Goal: Information Seeking & Learning: Learn about a topic

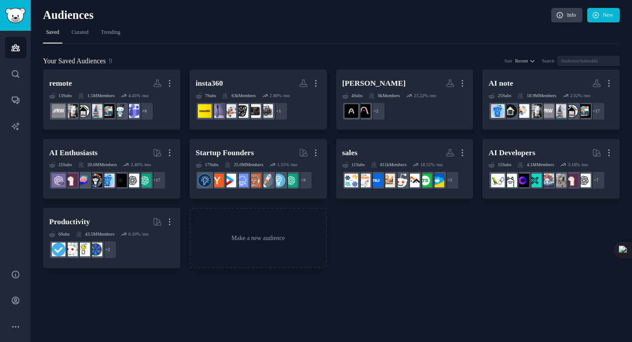
click at [193, 43] on nav "Saved Curated Trending" at bounding box center [331, 34] width 577 height 18
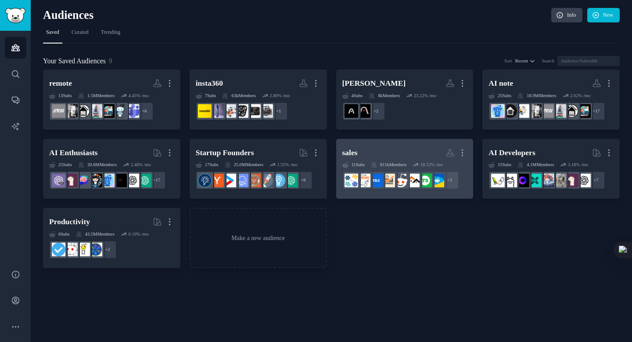
click at [383, 155] on h2 "sales More" at bounding box center [404, 152] width 125 height 15
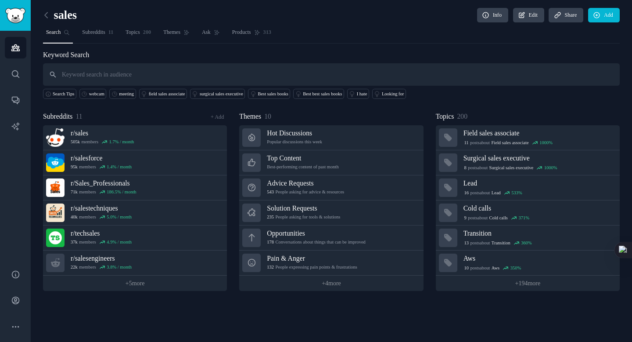
click at [206, 76] on input "text" at bounding box center [331, 74] width 577 height 22
click at [96, 94] on div "webcam" at bounding box center [96, 94] width 15 height 6
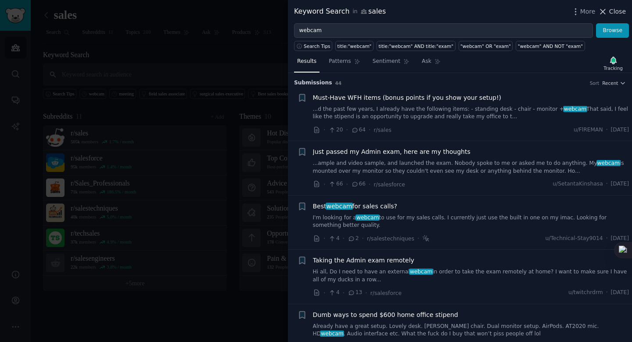
click at [618, 11] on span "Close" at bounding box center [617, 11] width 17 height 9
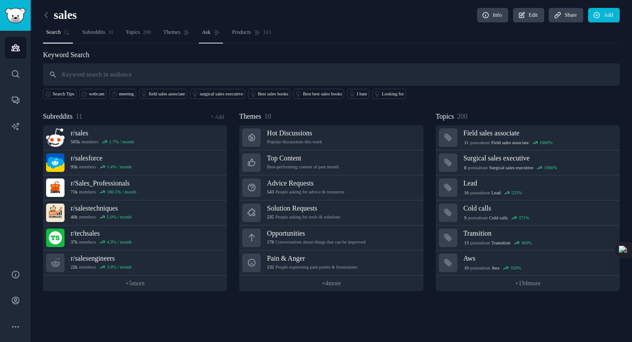
click at [223, 36] on link "Ask" at bounding box center [211, 34] width 24 height 18
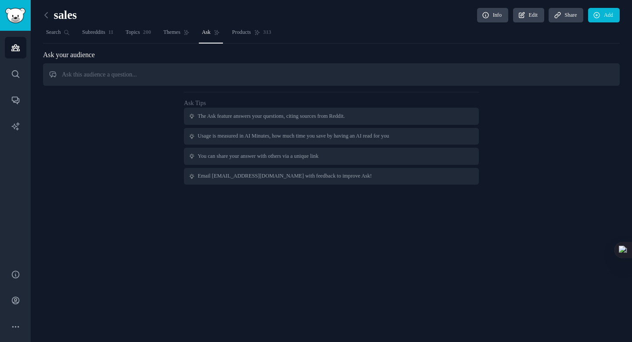
click at [209, 76] on input "text" at bounding box center [331, 74] width 577 height 22
type input "w"
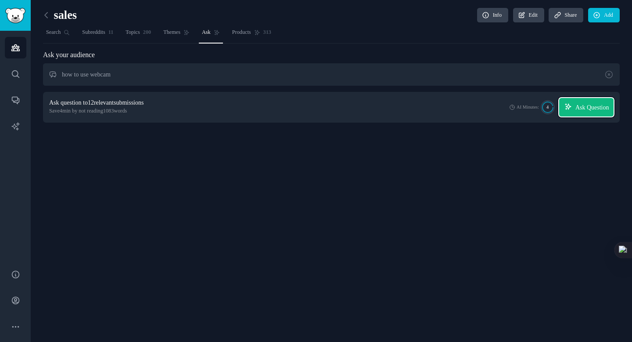
click at [576, 106] on span "Ask Question" at bounding box center [592, 107] width 34 height 9
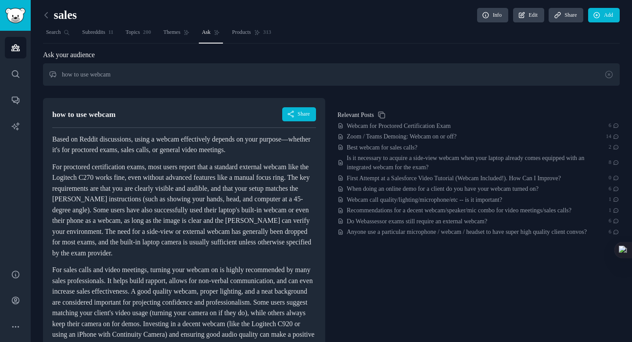
drag, startPoint x: 140, startPoint y: 143, endPoint x: 68, endPoint y: 150, distance: 71.4
click at [133, 144] on p "Based on Reddit discussions, using a webcam effectively depends on your purpose…" at bounding box center [184, 145] width 264 height 22
copy p "on"
click at [68, 150] on p "Based on Reddit discussions, using a webcam effectively depends on your purpose…" at bounding box center [184, 145] width 264 height 22
drag, startPoint x: 187, startPoint y: 150, endPoint x: 203, endPoint y: 150, distance: 16.7
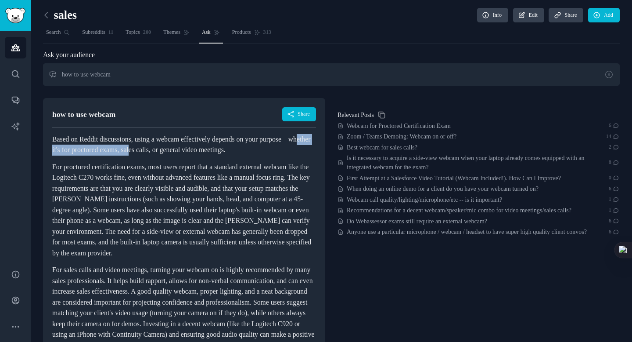
click at [203, 150] on p "Based on Reddit discussions, using a webcam effectively depends on your purpose…" at bounding box center [184, 145] width 264 height 22
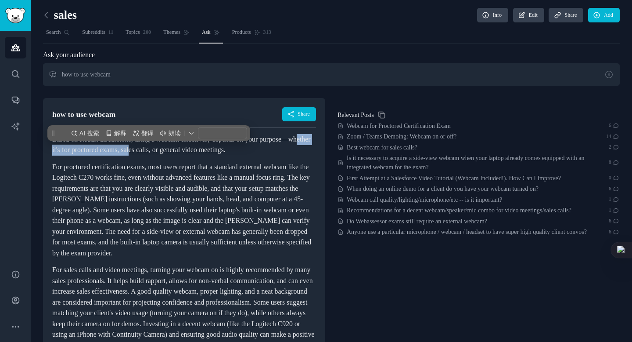
copy p "ether it's for proctored exams, [PERSON_NAME]"
click at [203, 150] on p "Based on Reddit discussions, using a webcam effectively depends on your purpose…" at bounding box center [184, 145] width 264 height 22
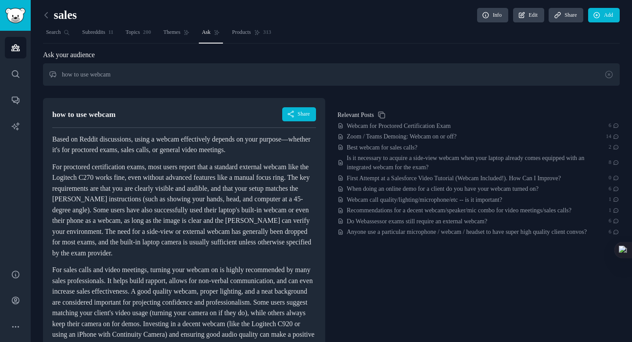
click at [177, 155] on p "Based on Reddit discussions, using a webcam effectively depends on your purpose…" at bounding box center [184, 145] width 264 height 22
drag, startPoint x: 133, startPoint y: 151, endPoint x: 166, endPoint y: 151, distance: 32.5
click at [166, 151] on p "Based on Reddit discussions, using a webcam effectively depends on your purpose…" at bounding box center [184, 145] width 264 height 22
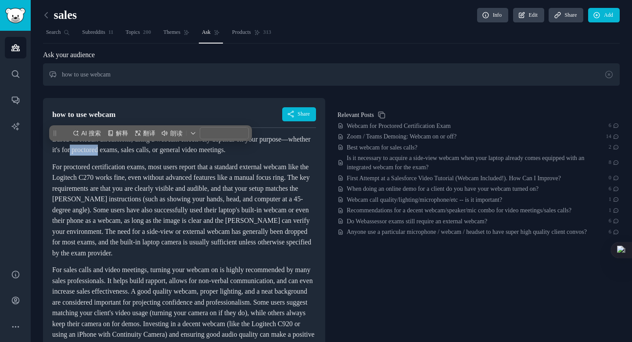
copy p "proctored"
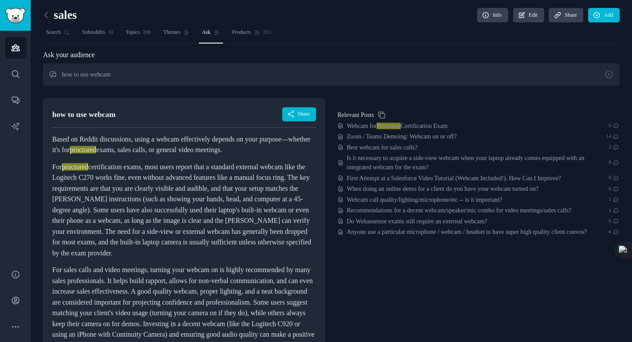
click at [194, 134] on p "Based on Reddit discussions, using a webcam effectively depends on your purpose…" at bounding box center [184, 145] width 264 height 22
click at [199, 152] on p "Based on Reddit discussions, using a webcam effectively depends on your purpose…" at bounding box center [184, 145] width 264 height 22
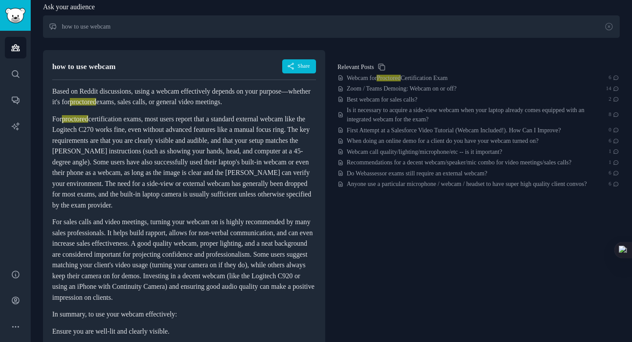
scroll to position [47, 0]
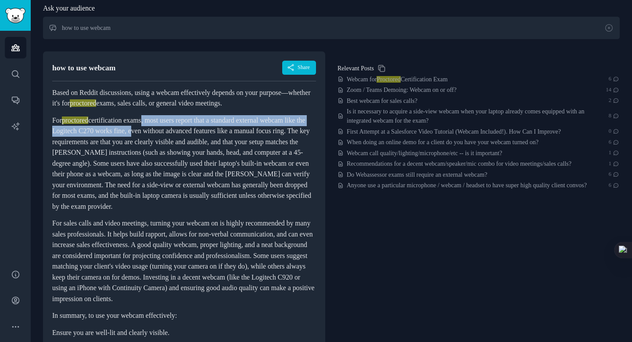
drag, startPoint x: 157, startPoint y: 132, endPoint x: 194, endPoint y: 147, distance: 39.8
click at [194, 147] on p "For proctored certification exams, most users report that a standard external w…" at bounding box center [184, 163] width 264 height 97
copy p "s, most users report that a standard external webcam like the Logitech C270 wor…"
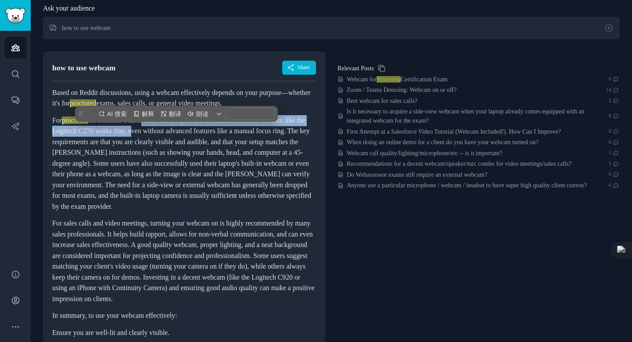
click at [194, 147] on p "For proctored certification exams, most users report that a standard external w…" at bounding box center [184, 163] width 264 height 97
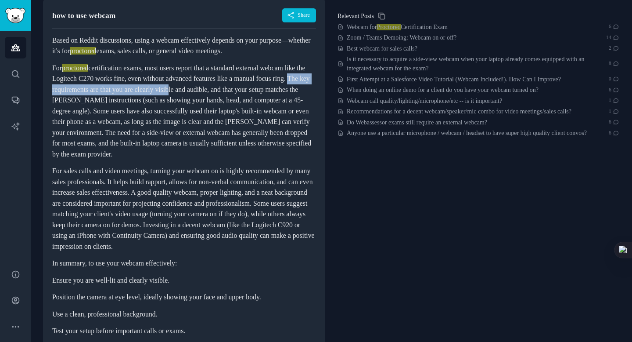
scroll to position [98, 0]
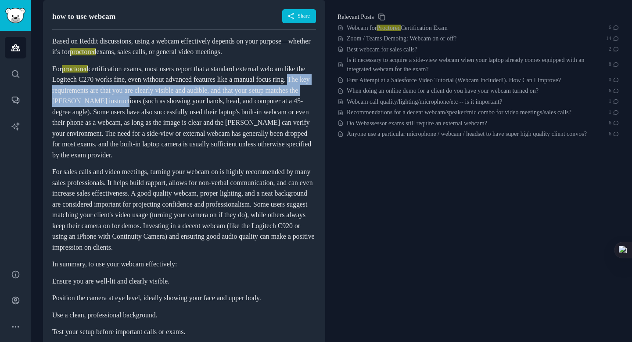
drag, startPoint x: 118, startPoint y: 104, endPoint x: 252, endPoint y: 112, distance: 135.0
click at [252, 112] on p "For proctored certification exams, most users report that a standard external w…" at bounding box center [184, 112] width 264 height 97
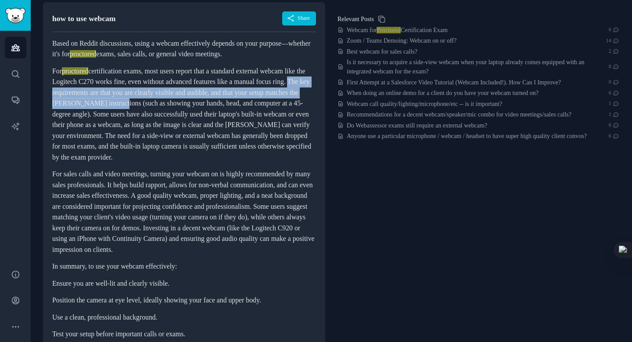
copy p "The key requirements are that you are clearly visible and audible, and that you…"
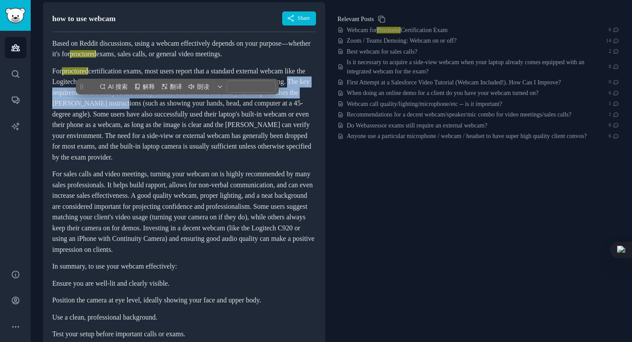
click at [252, 112] on p "For proctored certification exams, most users report that a standard external w…" at bounding box center [184, 114] width 264 height 97
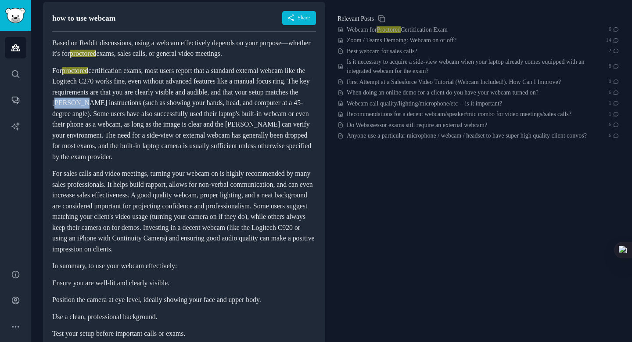
scroll to position [97, 0]
drag, startPoint x: 185, startPoint y: 112, endPoint x: 264, endPoint y: 114, distance: 78.6
click at [264, 114] on p "For proctored certification exams, most users report that a standard external w…" at bounding box center [184, 113] width 264 height 97
click at [264, 114] on p "For proctored certification exams, most users report that a standard external w…" at bounding box center [184, 114] width 264 height 97
copy p "[PERSON_NAME] instructions (s"
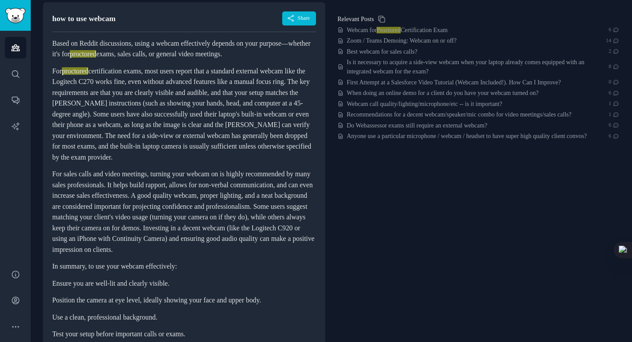
scroll to position [97, 0]
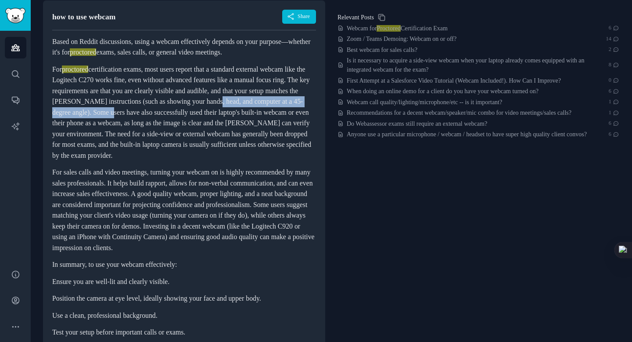
drag, startPoint x: 95, startPoint y: 125, endPoint x: 269, endPoint y: 125, distance: 173.4
click at [269, 125] on p "For proctored certification exams, most users report that a standard external w…" at bounding box center [184, 112] width 264 height 97
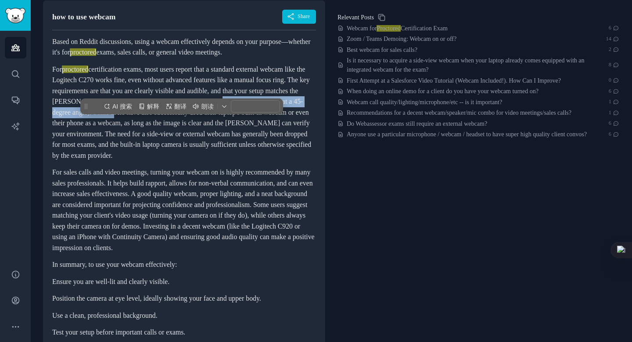
click at [269, 125] on p "For proctored certification exams, most users report that a standard external w…" at bounding box center [184, 112] width 264 height 97
copy p "ead, and computer at a 45-degree angle). Some user"
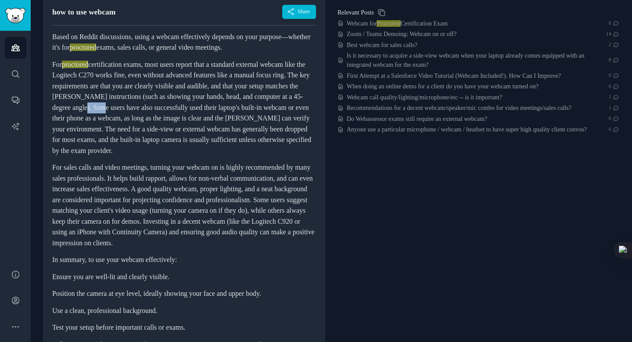
scroll to position [103, 0]
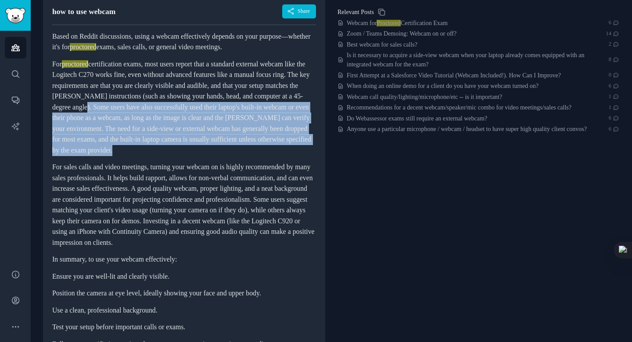
drag, startPoint x: 246, startPoint y: 117, endPoint x: 219, endPoint y: 168, distance: 57.5
click at [219, 156] on p "For proctored certification exams, most users report that a standard external w…" at bounding box center [184, 107] width 264 height 97
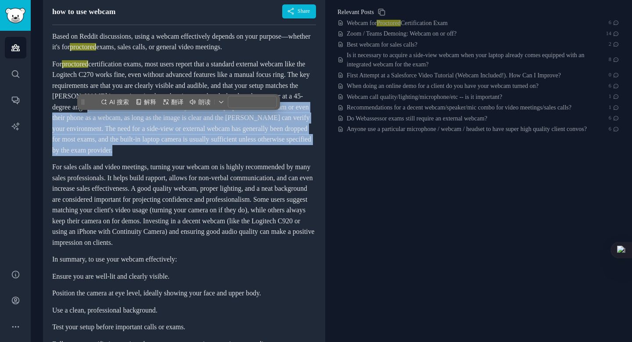
click at [219, 156] on p "For proctored certification exams, most users report that a standard external w…" at bounding box center [184, 107] width 264 height 97
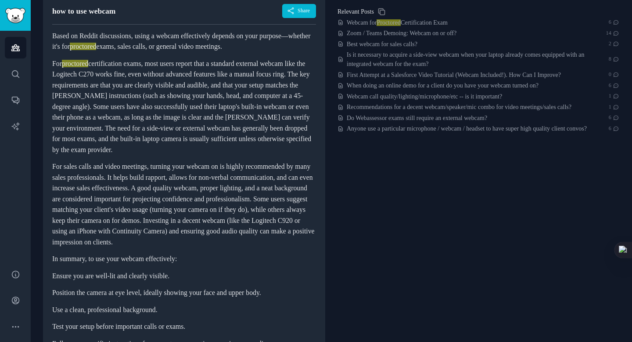
scroll to position [181, 0]
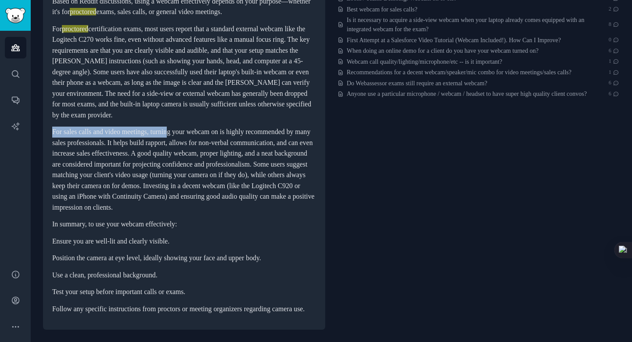
drag, startPoint x: 52, startPoint y: 113, endPoint x: 188, endPoint y: 113, distance: 135.6
click at [188, 126] on p "For sales calls and video meetings, turning your webcam on is highly recommende…" at bounding box center [184, 169] width 264 height 86
copy p "For sales calls and video meetings, turning"
click at [188, 126] on p "For sales calls and video meetings, turning your webcam on is highly recommende…" at bounding box center [184, 169] width 264 height 86
click at [68, 126] on p "For sales calls and video meetings, turning your webcam on is highly recommende…" at bounding box center [184, 169] width 264 height 86
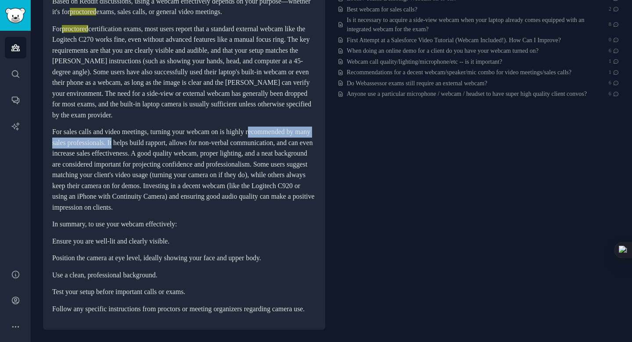
drag, startPoint x: 56, startPoint y: 122, endPoint x: 198, endPoint y: 122, distance: 141.8
click at [198, 126] on p "For sales calls and video meetings, turning your webcam on is highly recommende…" at bounding box center [184, 169] width 264 height 86
copy p "ecommended by many sales professionals. It"
click at [198, 126] on p "For sales calls and video meetings, turning your webcam on is highly recommende…" at bounding box center [184, 169] width 264 height 86
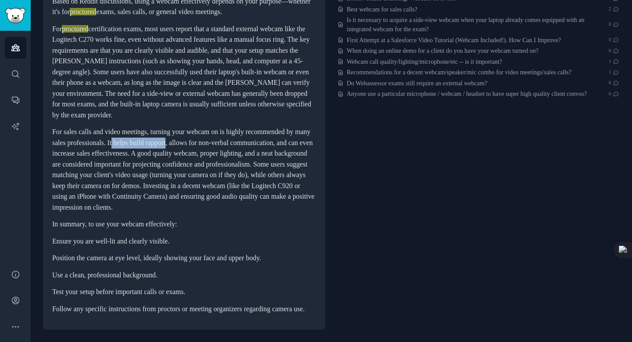
copy p "helps build rapport"
drag, startPoint x: 198, startPoint y: 122, endPoint x: 284, endPoint y: 124, distance: 86.5
click at [284, 126] on p "For sales calls and video meetings, turning your webcam on is highly recommende…" at bounding box center [184, 169] width 264 height 86
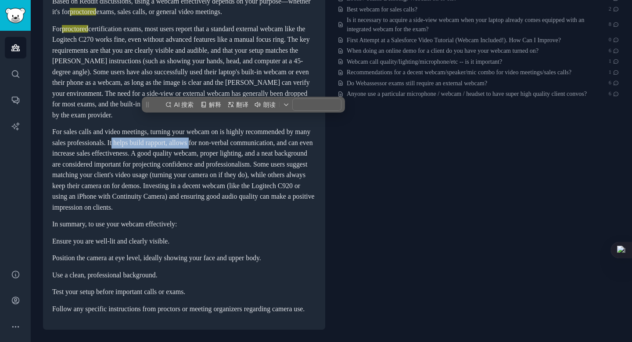
click at [250, 126] on p "For sales calls and video meetings, turning your webcam on is highly recommende…" at bounding box center [184, 169] width 264 height 86
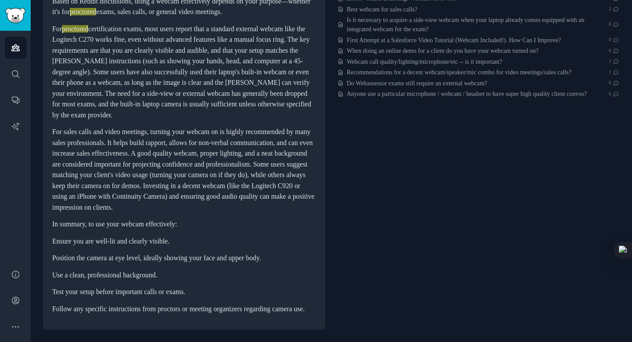
click at [231, 126] on p "For sales calls and video meetings, turning your webcam on is highly recommende…" at bounding box center [184, 169] width 264 height 86
click at [243, 126] on p "For sales calls and video meetings, turning your webcam on is highly recommende…" at bounding box center [184, 169] width 264 height 86
click at [205, 126] on p "For sales calls and video meetings, turning your webcam on is highly recommende…" at bounding box center [184, 169] width 264 height 86
click at [118, 127] on p "For sales calls and video meetings, turning your webcam on is highly recommende…" at bounding box center [184, 169] width 264 height 86
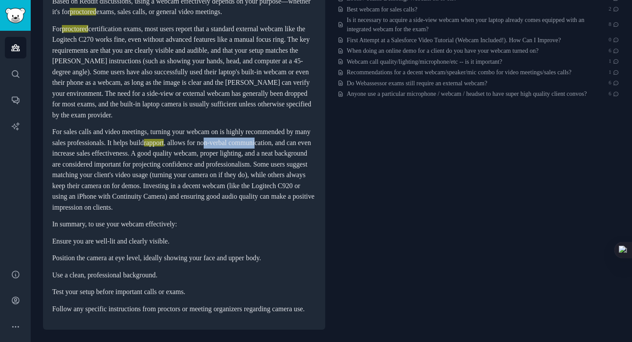
drag, startPoint x: 59, startPoint y: 134, endPoint x: 119, endPoint y: 135, distance: 60.1
click at [119, 135] on p "For sales calls and video meetings, turning your webcam on is highly recommende…" at bounding box center [184, 169] width 264 height 86
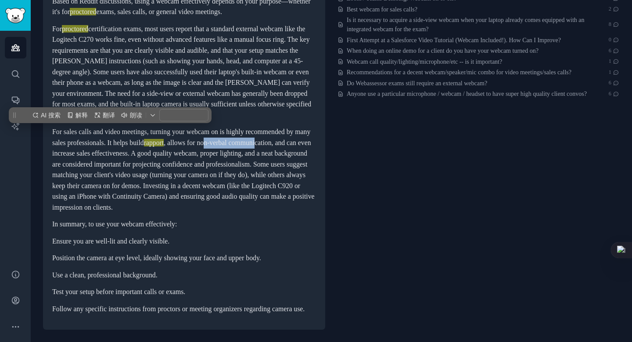
click at [119, 135] on p "For sales calls and video meetings, turning your webcam on is highly recommende…" at bounding box center [184, 169] width 264 height 86
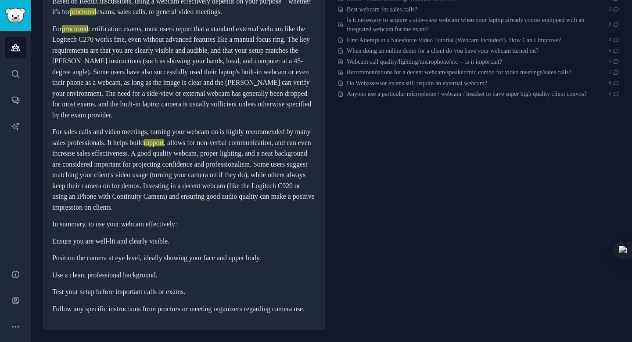
click at [184, 143] on p "For sales calls and video meetings, turning your webcam on is highly recommende…" at bounding box center [184, 169] width 264 height 86
click at [187, 129] on p "For sales calls and video meetings, turning your webcam on is highly recommende…" at bounding box center [184, 169] width 264 height 86
drag, startPoint x: 250, startPoint y: 142, endPoint x: 164, endPoint y: 151, distance: 86.4
click at [247, 142] on p "For sales calls and video meetings, turning your webcam on is highly recommende…" at bounding box center [184, 169] width 264 height 86
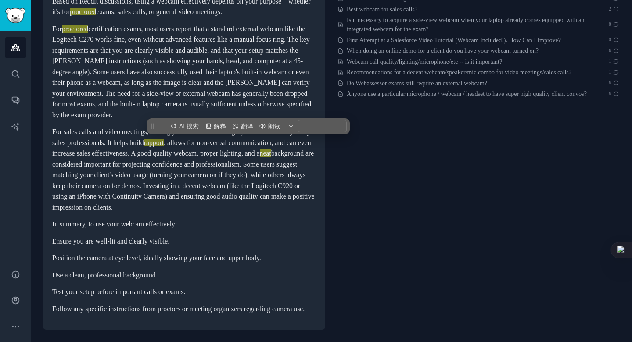
click at [54, 156] on p "For sales calls and video meetings, turning your webcam on is highly recommende…" at bounding box center [184, 169] width 264 height 86
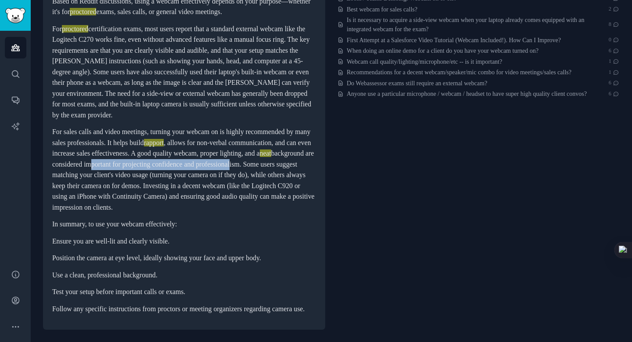
drag, startPoint x: 55, startPoint y: 155, endPoint x: 219, endPoint y: 155, distance: 164.2
click at [219, 155] on p "For sales calls and video meetings, turning your webcam on is highly recommende…" at bounding box center [184, 169] width 264 height 86
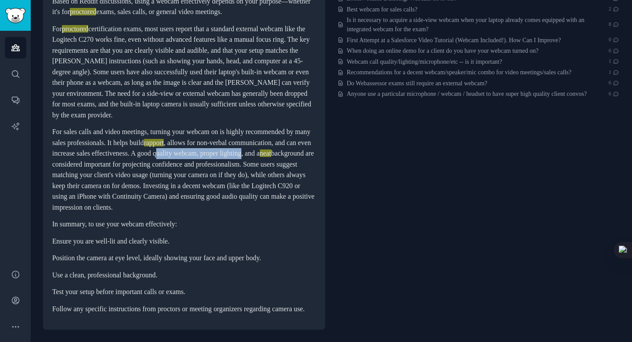
drag, startPoint x: 55, startPoint y: 144, endPoint x: 151, endPoint y: 146, distance: 95.7
click at [151, 146] on p "For sales calls and video meetings, turning your webcam on is highly recommende…" at bounding box center [184, 169] width 264 height 86
click at [253, 155] on p "For sales calls and video meetings, turning your webcam on is highly recommende…" at bounding box center [184, 169] width 264 height 86
drag, startPoint x: 235, startPoint y: 155, endPoint x: 261, endPoint y: 159, distance: 25.9
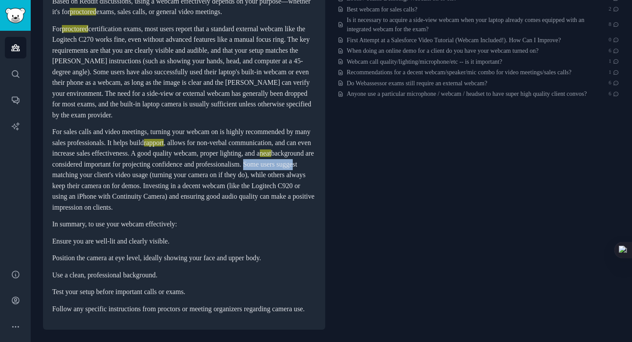
click at [293, 157] on p "For sales calls and video meetings, turning your webcam on is highly recommende…" at bounding box center [184, 169] width 264 height 86
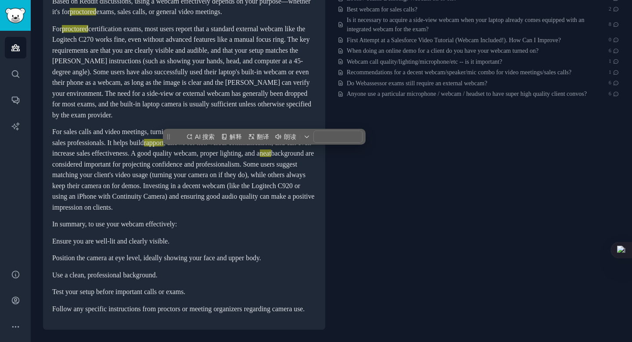
click at [79, 168] on p "For sales calls and video meetings, turning your webcam on is highly recommende…" at bounding box center [184, 169] width 264 height 86
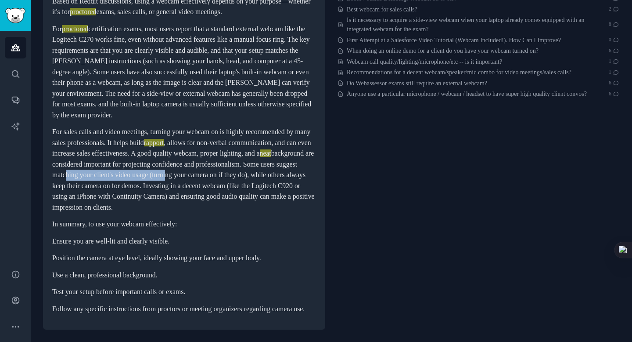
drag, startPoint x: 63, startPoint y: 167, endPoint x: 180, endPoint y: 168, distance: 116.3
click at [180, 168] on p "For sales calls and video meetings, turning your webcam on is highly recommende…" at bounding box center [184, 169] width 264 height 86
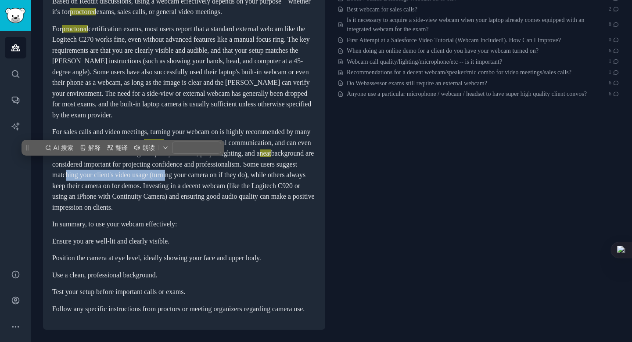
click at [180, 168] on p "For sales calls and video meetings, turning your webcam on is highly recommende…" at bounding box center [184, 169] width 264 height 86
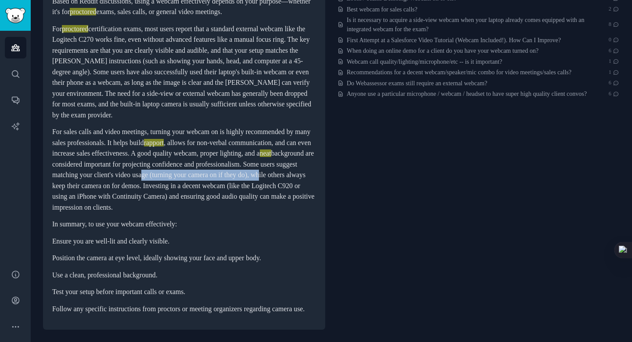
drag, startPoint x: 152, startPoint y: 162, endPoint x: 285, endPoint y: 165, distance: 133.0
click at [285, 165] on p "For sales calls and video meetings, turning your webcam on is highly recommende…" at bounding box center [184, 169] width 264 height 86
click at [136, 178] on p "For sales calls and video meetings, turning your webcam on is highly recommende…" at bounding box center [184, 169] width 264 height 86
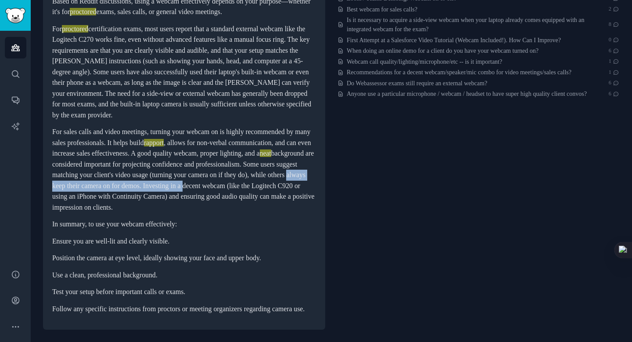
drag, startPoint x: 73, startPoint y: 176, endPoint x: 248, endPoint y: 175, distance: 174.7
click at [248, 175] on p "For sales calls and video meetings, turning your webcam on is highly recommende…" at bounding box center [184, 169] width 264 height 86
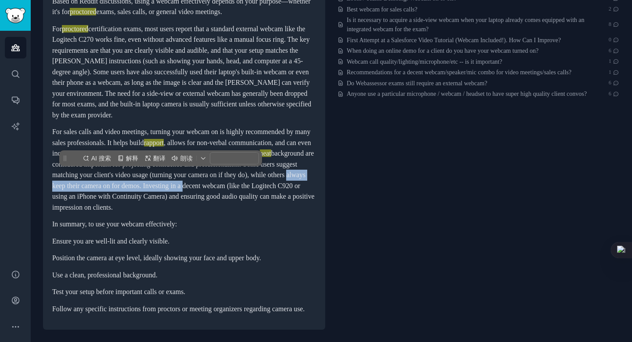
click at [248, 175] on p "For sales calls and video meetings, turning your webcam on is highly recommende…" at bounding box center [184, 169] width 264 height 86
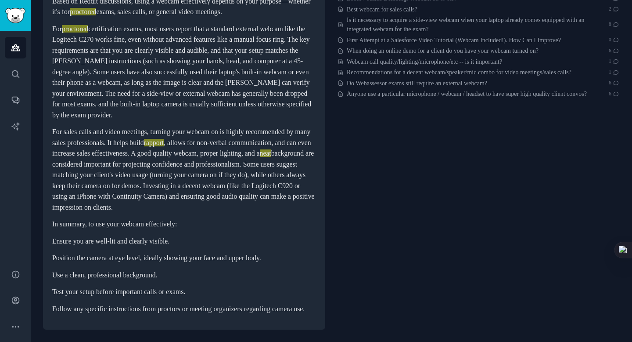
drag, startPoint x: 219, startPoint y: 187, endPoint x: 182, endPoint y: 191, distance: 37.5
click at [219, 187] on p "For sales calls and video meetings, turning your webcam on is highly recommende…" at bounding box center [184, 169] width 264 height 86
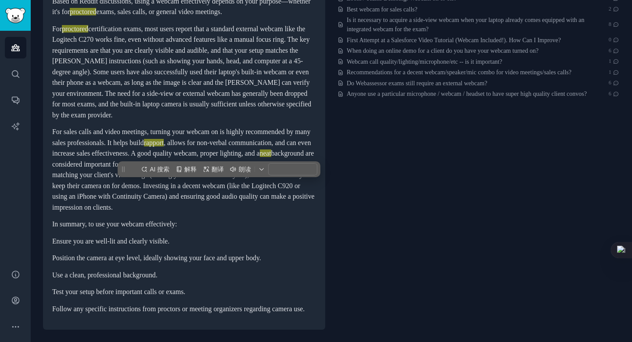
click at [76, 191] on p "For sales calls and video meetings, turning your webcam on is highly recommende…" at bounding box center [184, 169] width 264 height 86
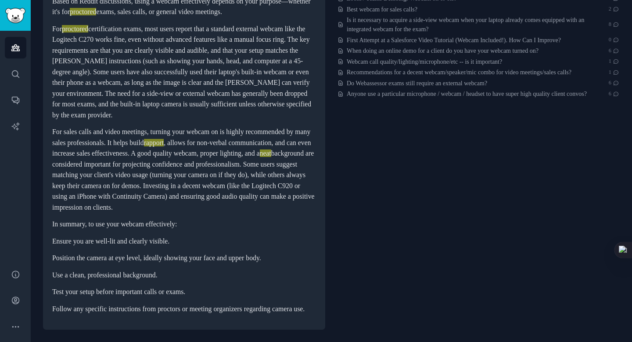
click at [80, 201] on p "For sales calls and video meetings, turning your webcam on is highly recommende…" at bounding box center [184, 169] width 264 height 86
click at [83, 219] on p "In summary, to use your webcam effectively:" at bounding box center [184, 224] width 264 height 11
click at [109, 236] on li "Ensure you are well-lit and clearly visible." at bounding box center [184, 241] width 264 height 11
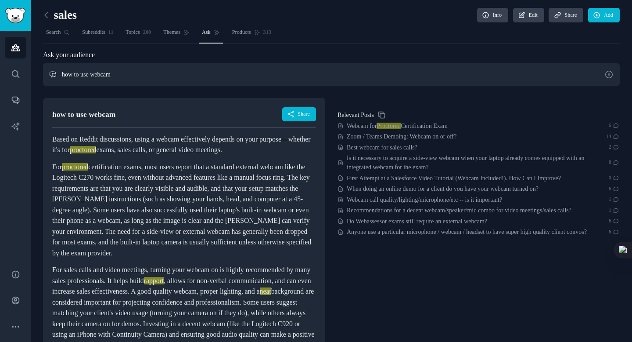
scroll to position [2, 0]
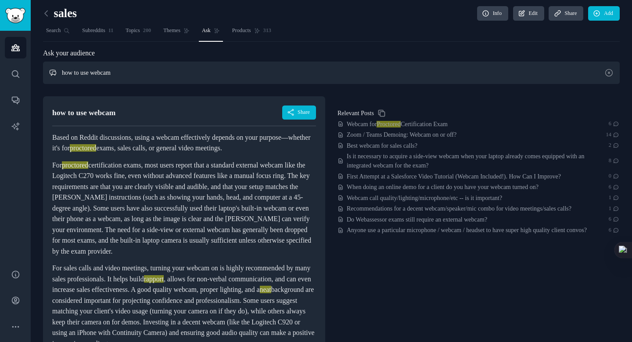
drag, startPoint x: 133, startPoint y: 71, endPoint x: 76, endPoint y: 74, distance: 58.0
click at [76, 74] on input "how to use webcam" at bounding box center [331, 72] width 577 height 22
type input "h"
type input "meeting notes"
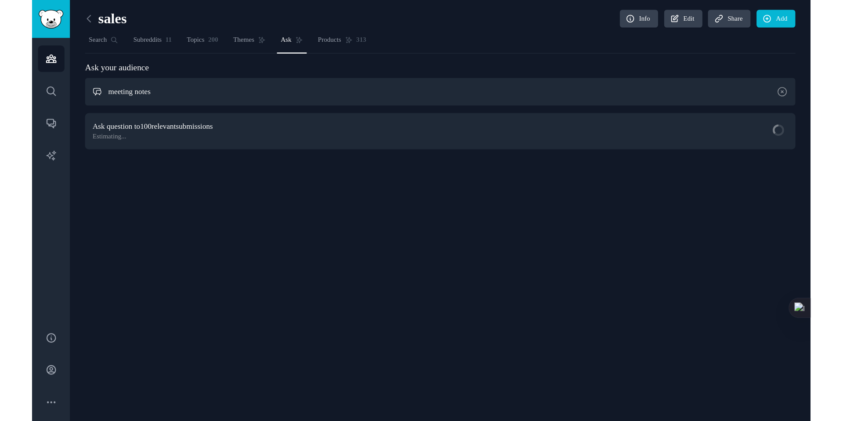
scroll to position [0, 0]
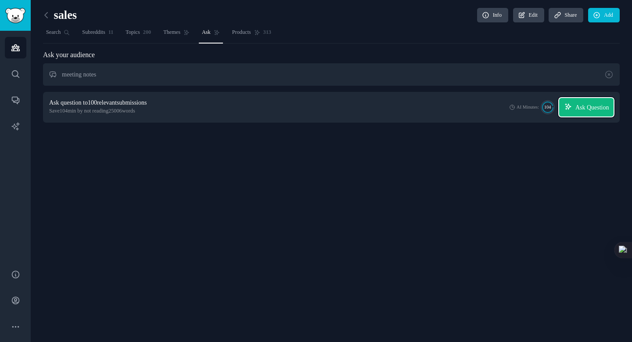
click at [575, 105] on span "Ask Question" at bounding box center [592, 107] width 34 height 9
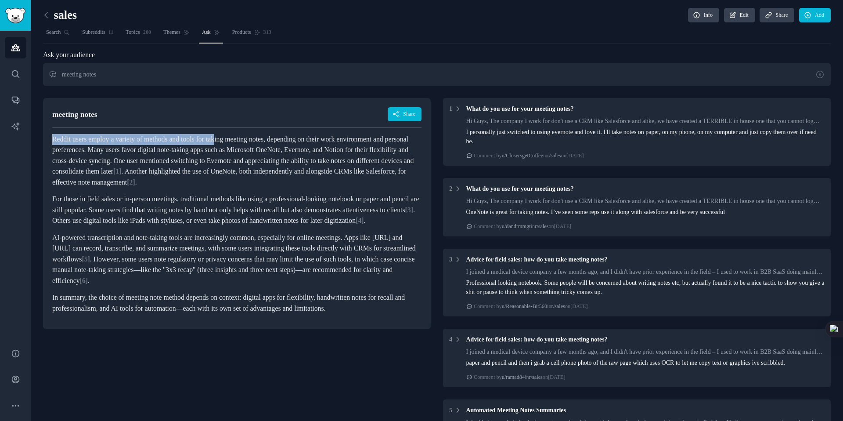
drag, startPoint x: 54, startPoint y: 140, endPoint x: 242, endPoint y: 141, distance: 188.3
click at [242, 141] on p "Reddit users employ a variety of methods and tools for taking meeting notes, de…" at bounding box center [236, 161] width 369 height 54
drag, startPoint x: 55, startPoint y: 151, endPoint x: 211, endPoint y: 151, distance: 156.3
click at [211, 151] on p "Reddit users employ a variety of methods and tools for taking meeting notes, de…" at bounding box center [236, 161] width 369 height 54
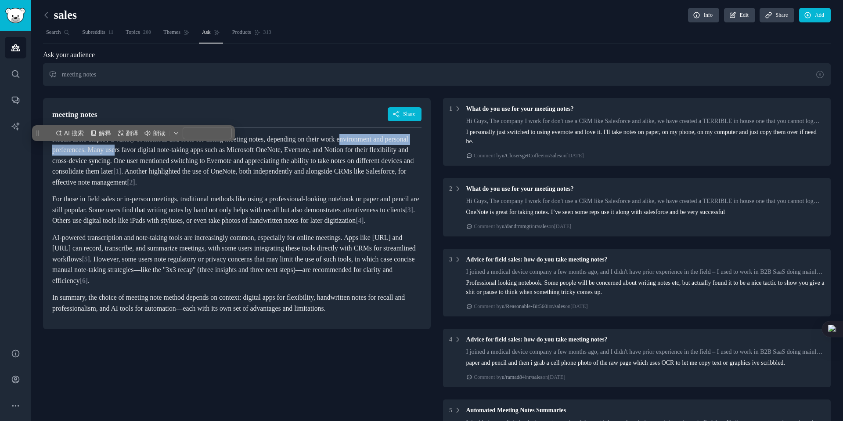
click at [211, 151] on p "Reddit users employ a variety of methods and tools for taking meeting notes, de…" at bounding box center [236, 161] width 369 height 54
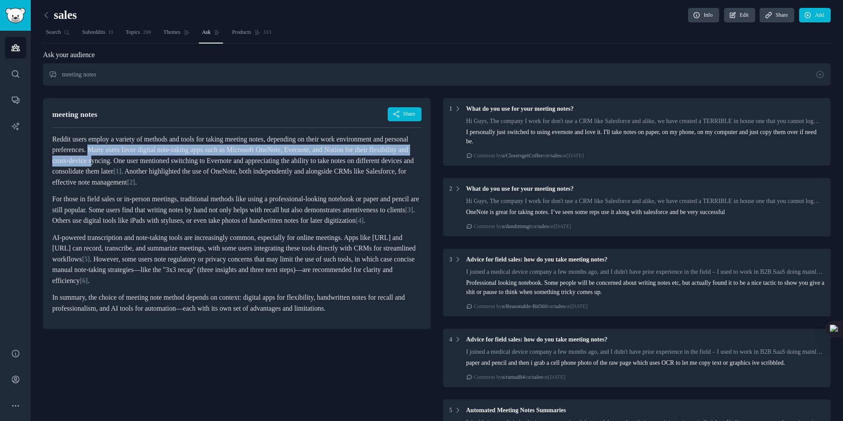
drag, startPoint x: 179, startPoint y: 150, endPoint x: 245, endPoint y: 162, distance: 66.5
click at [245, 162] on p "Reddit users employ a variety of methods and tools for taking meeting notes, de…" at bounding box center [236, 161] width 369 height 54
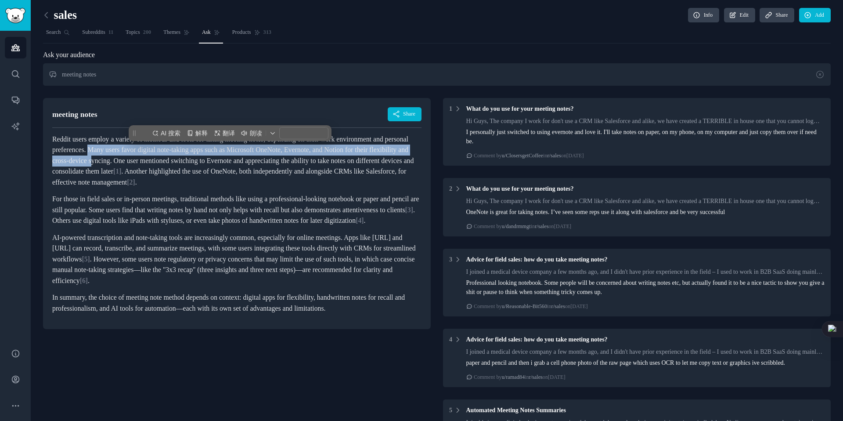
click at [245, 162] on p "Reddit users employ a variety of methods and tools for taking meeting notes, de…" at bounding box center [236, 161] width 369 height 54
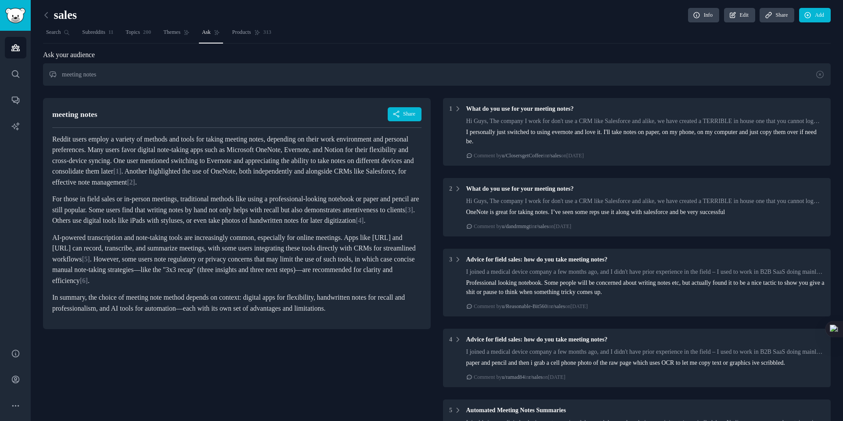
drag, startPoint x: 267, startPoint y: 161, endPoint x: 372, endPoint y: 161, distance: 104.9
click at [305, 161] on p "Reddit users employ a variety of methods and tools for taking meeting notes, de…" at bounding box center [236, 161] width 369 height 54
